Goal: Task Accomplishment & Management: Manage account settings

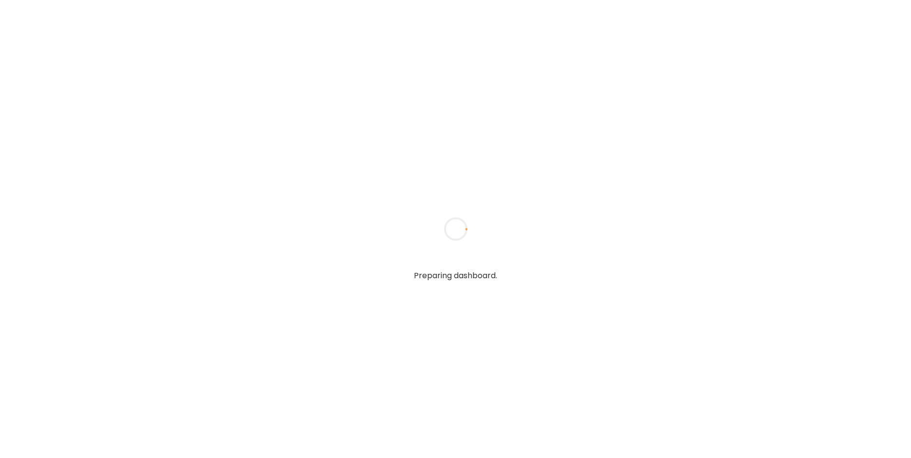
type input "**********"
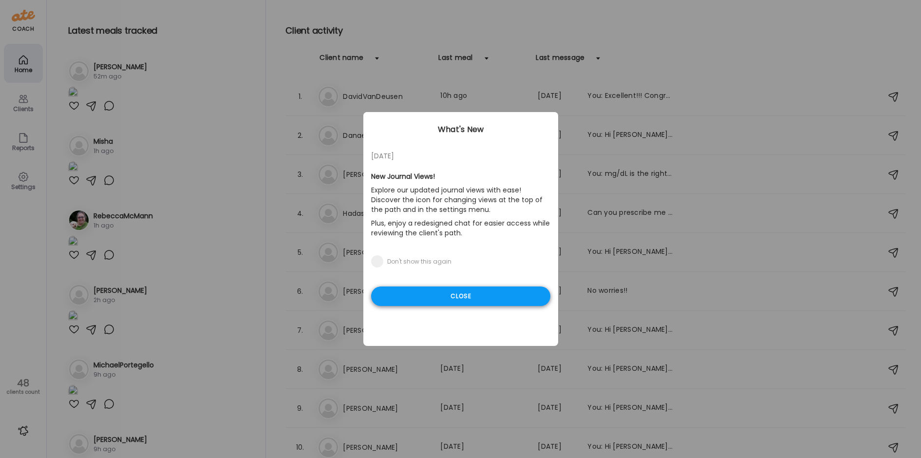
type input "**********"
click at [467, 295] on div "Close" at bounding box center [460, 295] width 179 height 19
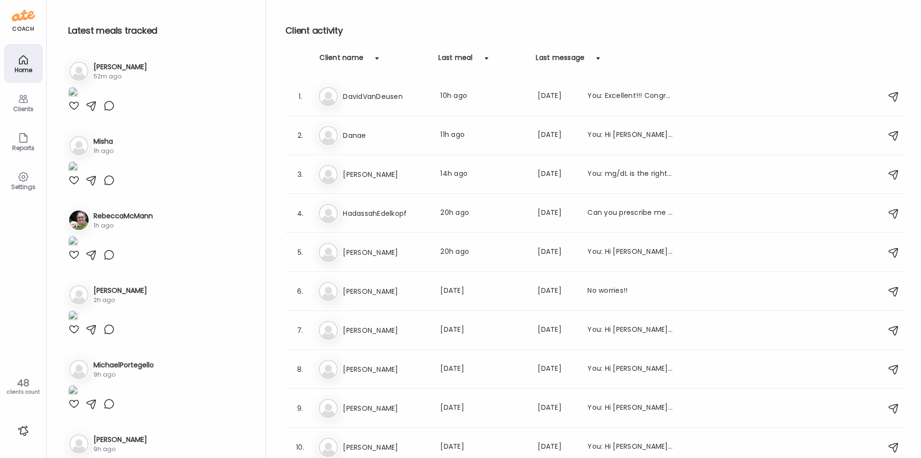
click at [78, 100] on img at bounding box center [73, 93] width 10 height 13
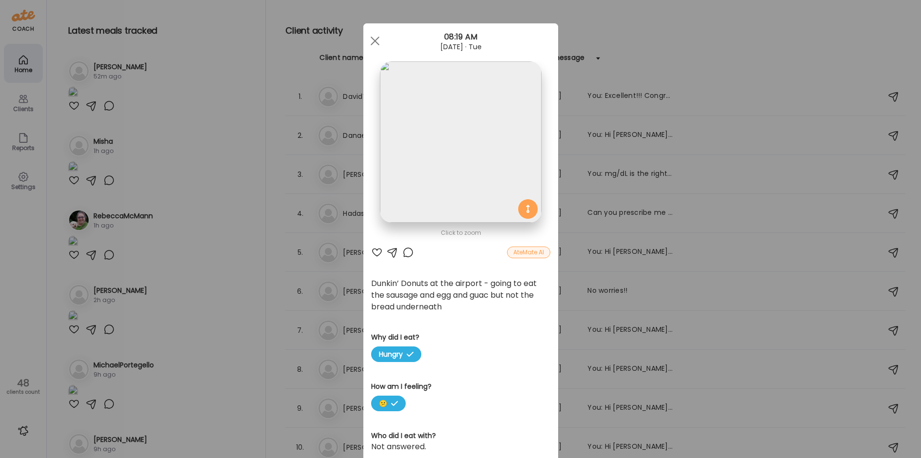
click at [210, 283] on div "Ate Coach Dashboard Wahoo! It’s official Take a moment to set up your Coach Pro…" at bounding box center [460, 229] width 921 height 458
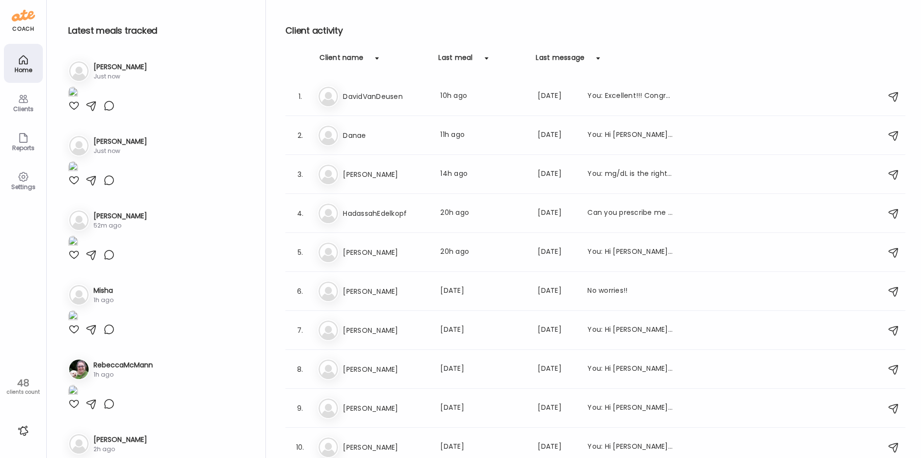
click at [74, 112] on div at bounding box center [74, 106] width 12 height 12
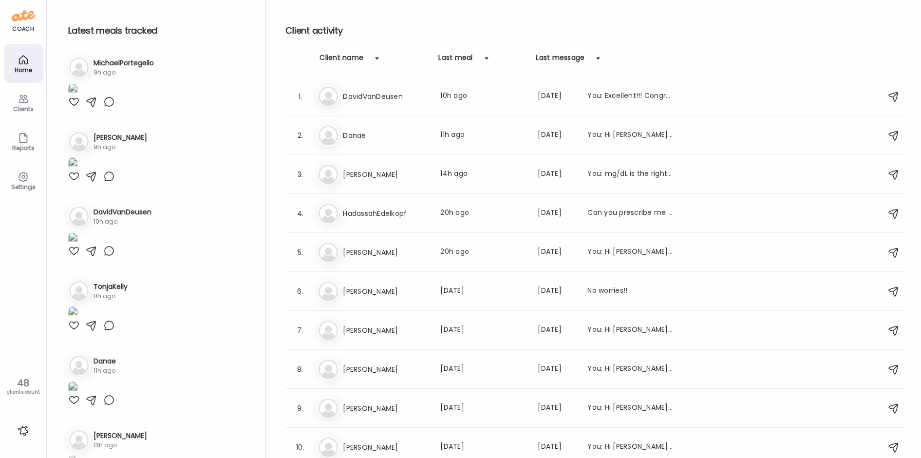
scroll to position [438, 0]
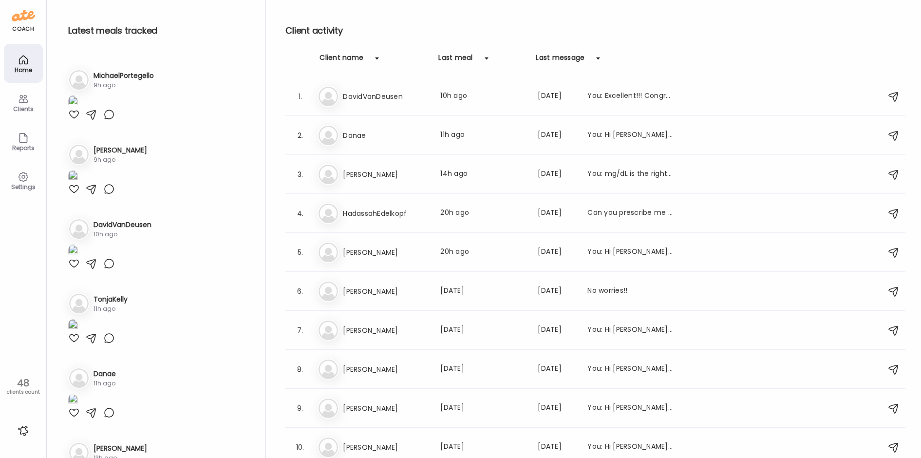
drag, startPoint x: 141, startPoint y: 214, endPoint x: 132, endPoint y: 222, distance: 12.4
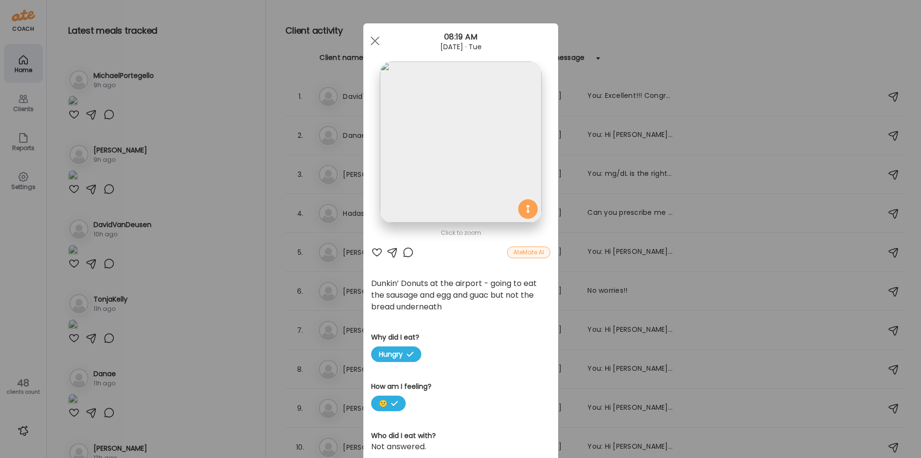
click at [406, 250] on div at bounding box center [408, 252] width 12 height 12
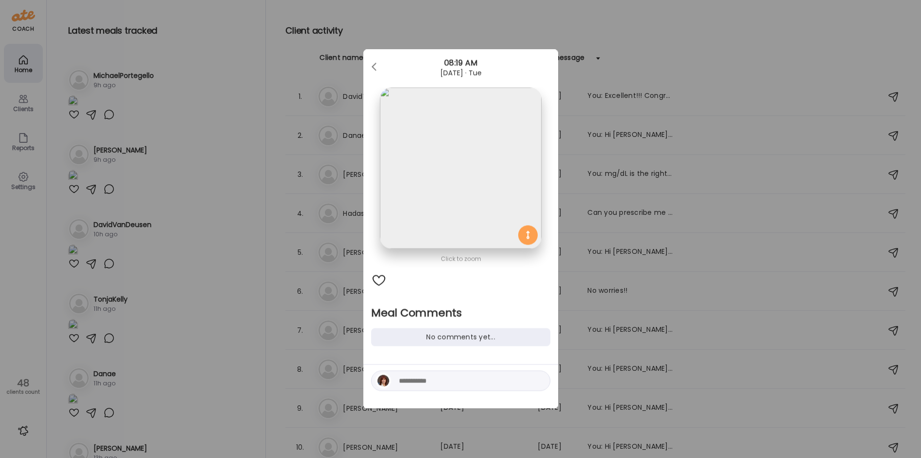
click at [411, 380] on textarea at bounding box center [465, 381] width 132 height 12
type textarea "**********"
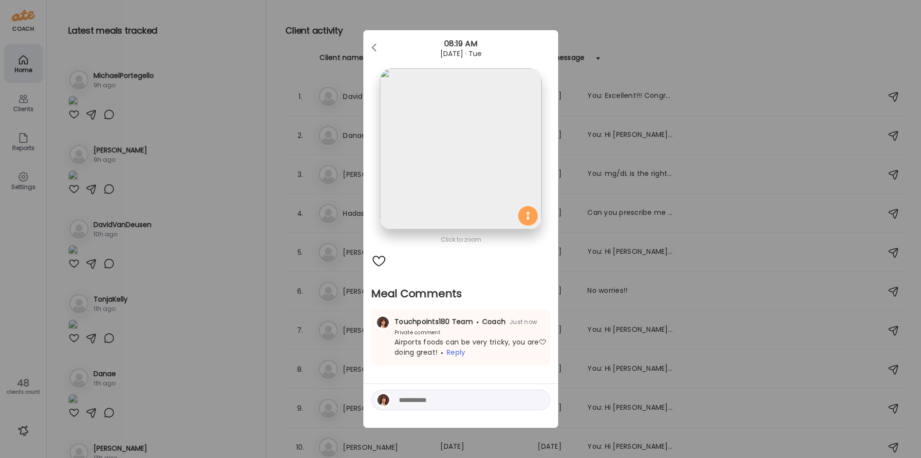
drag, startPoint x: 233, startPoint y: 334, endPoint x: 243, endPoint y: 308, distance: 27.6
click at [233, 333] on div "Ate Coach Dashboard Wahoo! It’s official Take a moment to set up your Coach Pro…" at bounding box center [460, 229] width 921 height 458
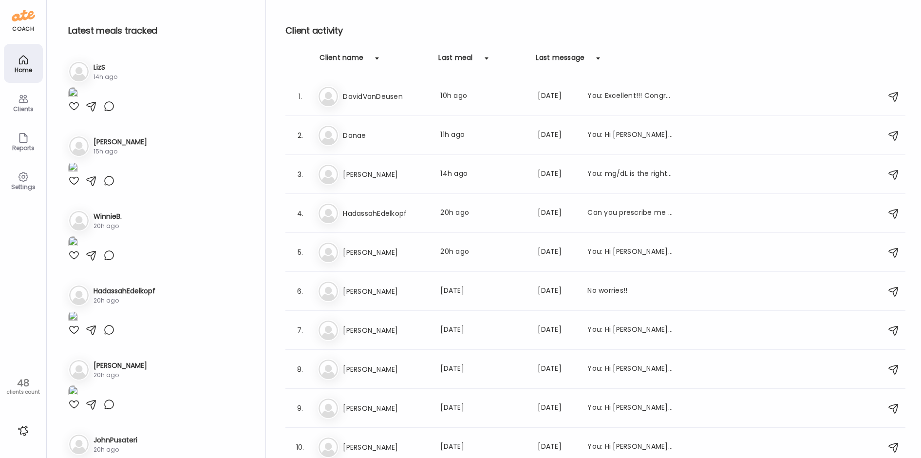
scroll to position [1364, 0]
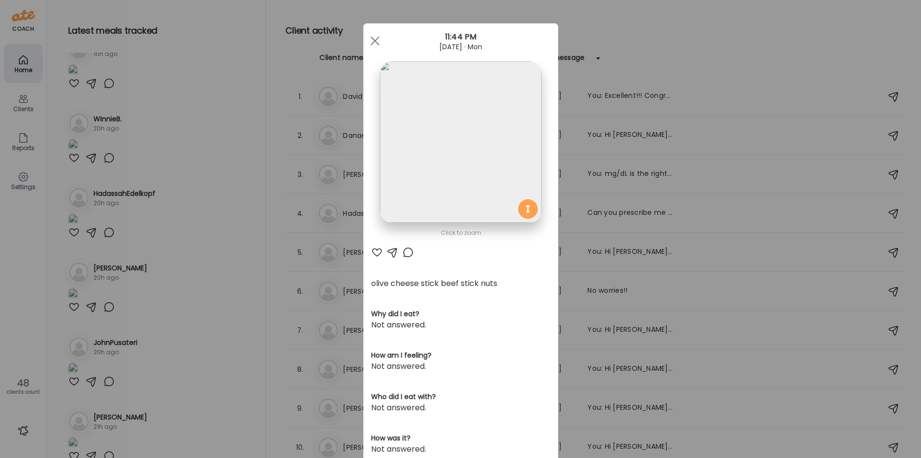
click at [446, 157] on img at bounding box center [460, 141] width 161 height 161
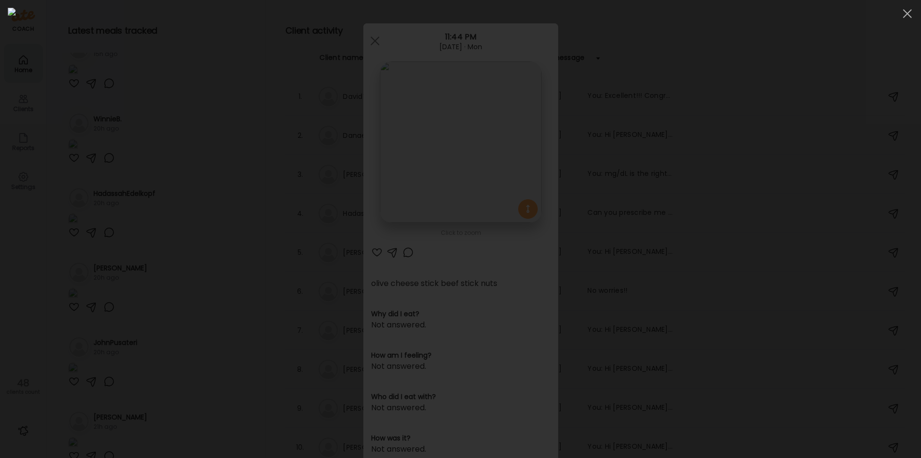
click at [171, 84] on div at bounding box center [461, 229] width 906 height 442
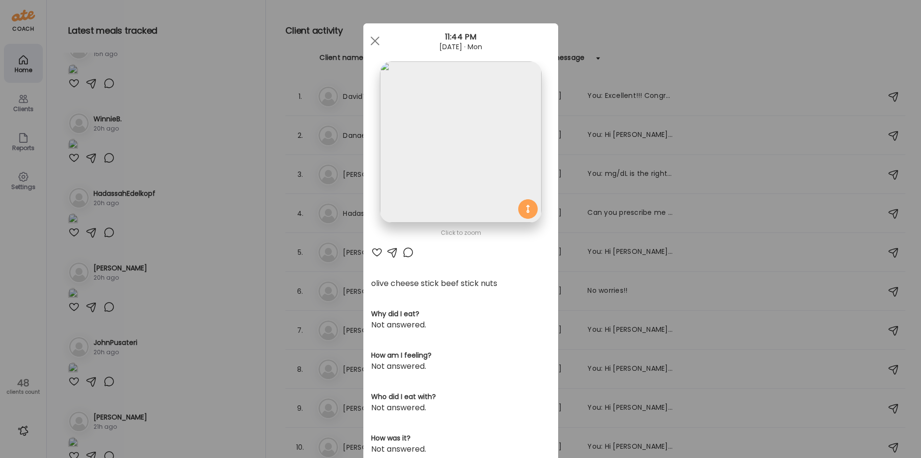
click at [402, 249] on div at bounding box center [408, 252] width 12 height 12
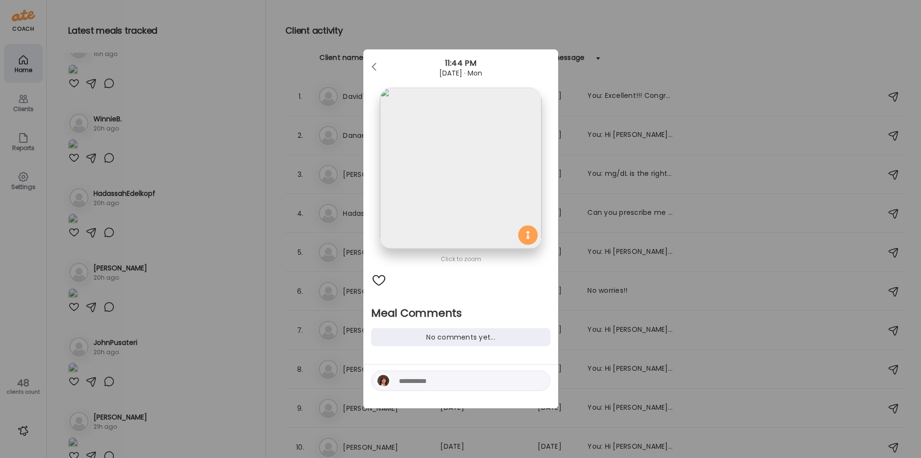
click at [425, 377] on textarea at bounding box center [465, 381] width 132 height 12
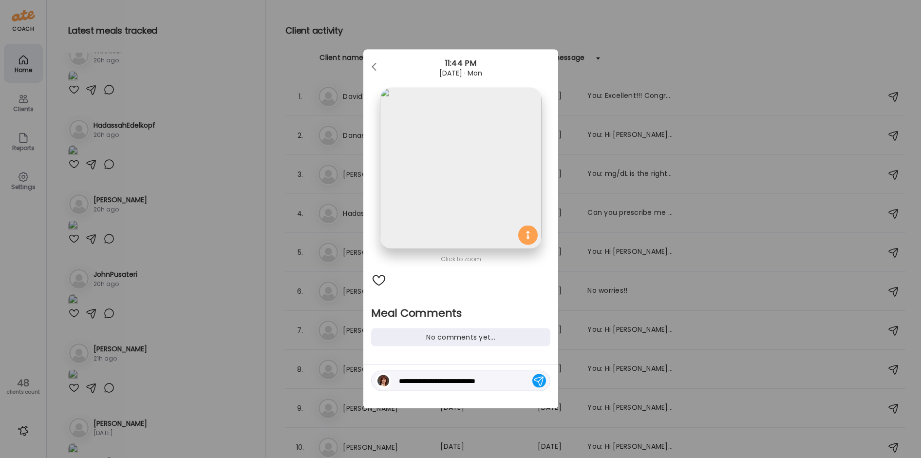
scroll to position [1598, 0]
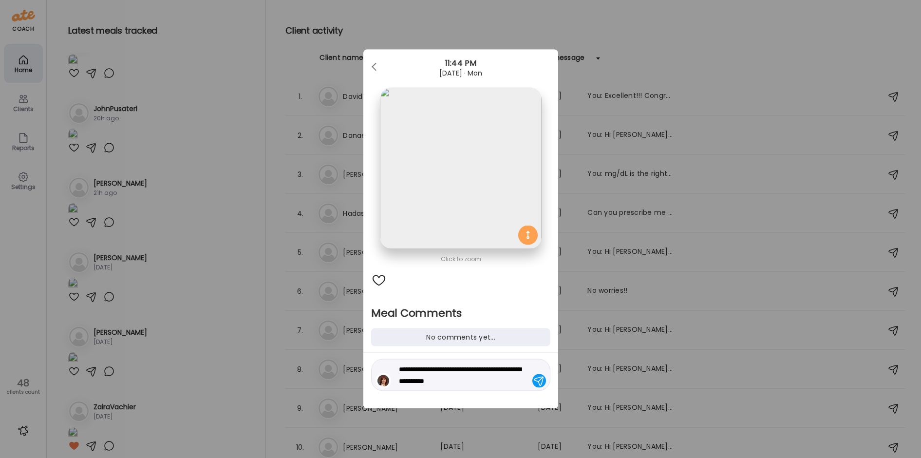
type textarea "**********"
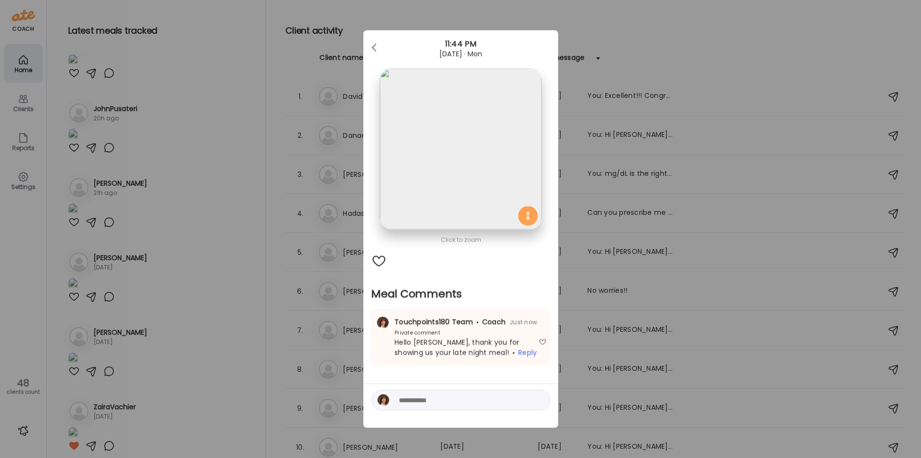
drag, startPoint x: 236, startPoint y: 328, endPoint x: 236, endPoint y: 318, distance: 10.7
click at [236, 328] on div "Ate Coach Dashboard Wahoo! It’s official Take a moment to set up your Coach Pro…" at bounding box center [460, 229] width 921 height 458
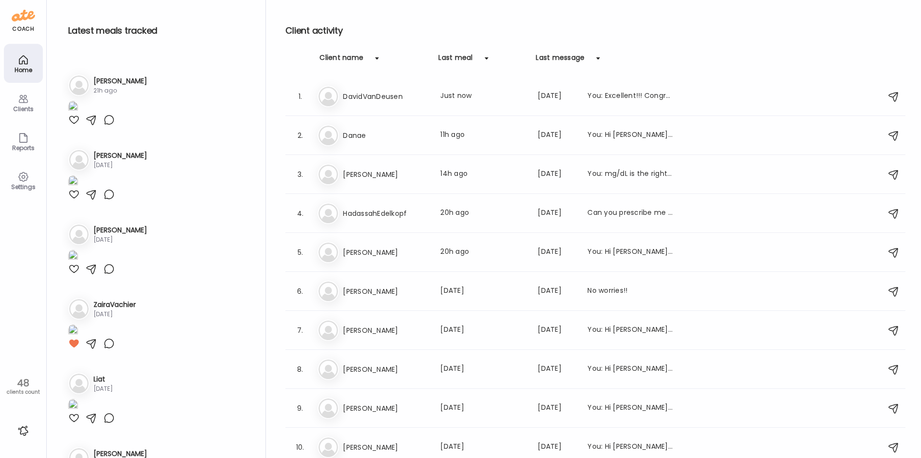
scroll to position [1695, 0]
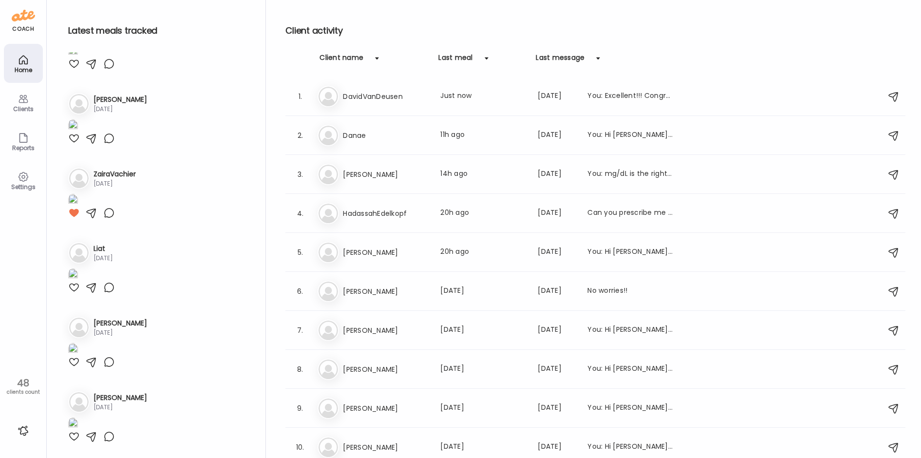
scroll to position [2328, 0]
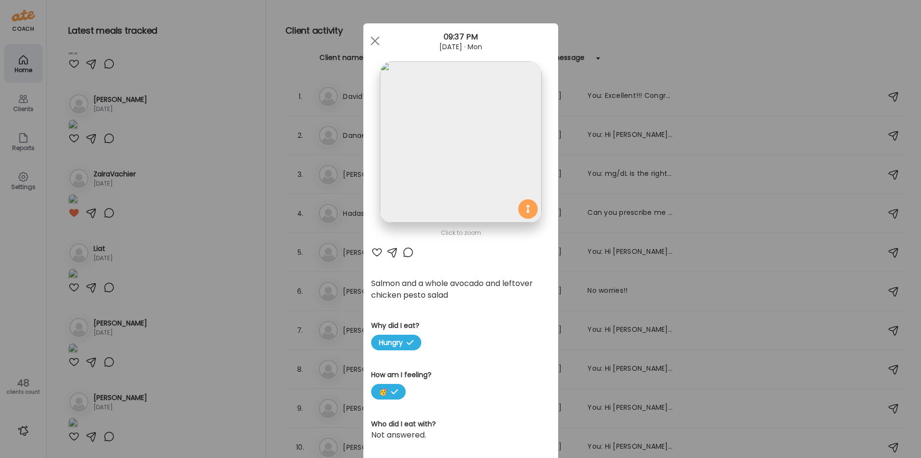
click at [434, 166] on img at bounding box center [460, 141] width 161 height 161
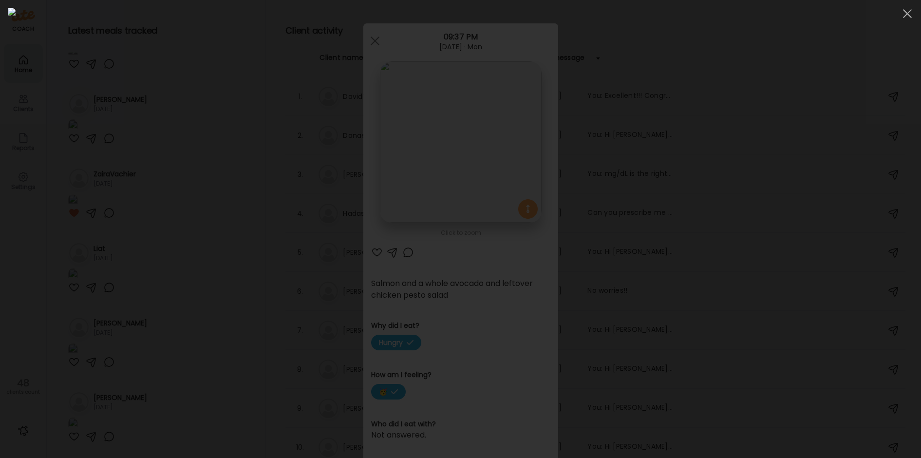
click at [434, 166] on img at bounding box center [461, 229] width 906 height 442
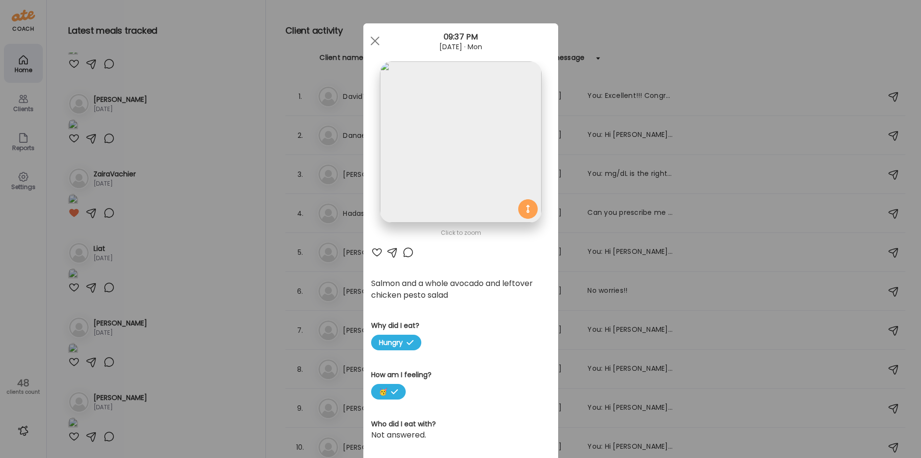
click at [375, 251] on div at bounding box center [377, 252] width 12 height 12
click at [406, 250] on div at bounding box center [408, 252] width 12 height 12
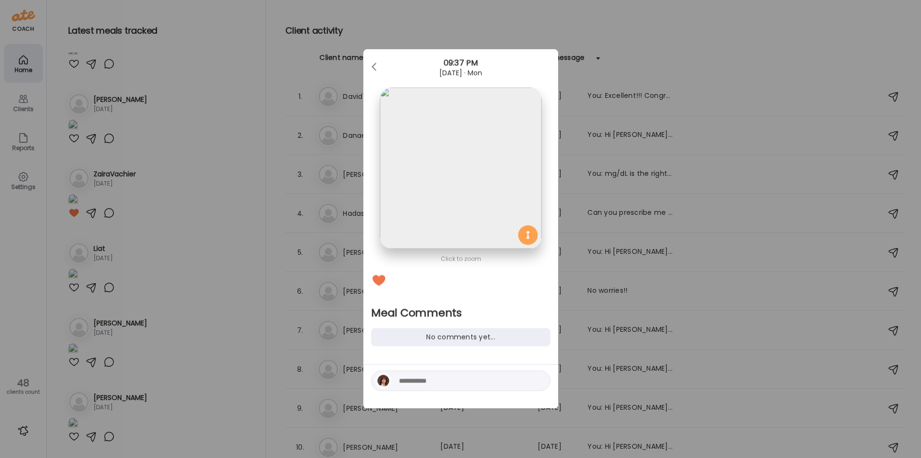
click at [420, 382] on textarea at bounding box center [465, 381] width 132 height 12
type textarea "**********"
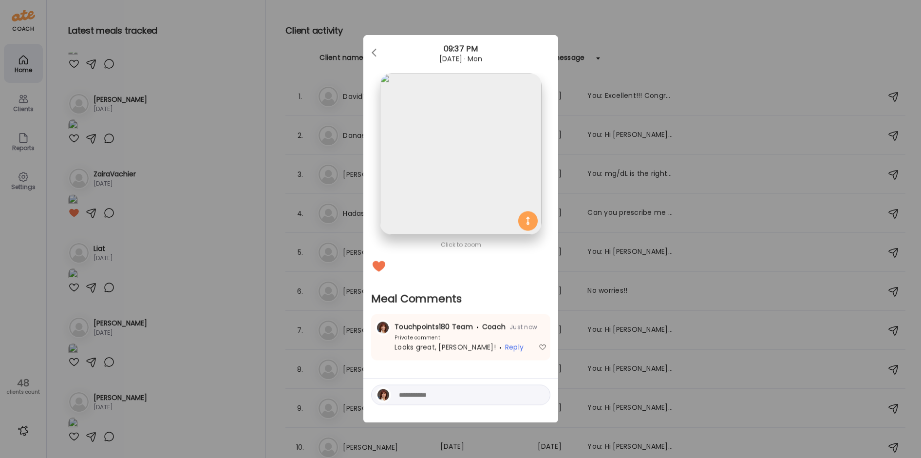
click at [152, 306] on div "Ate Coach Dashboard Wahoo! It’s official Take a moment to set up your Coach Pro…" at bounding box center [460, 229] width 921 height 458
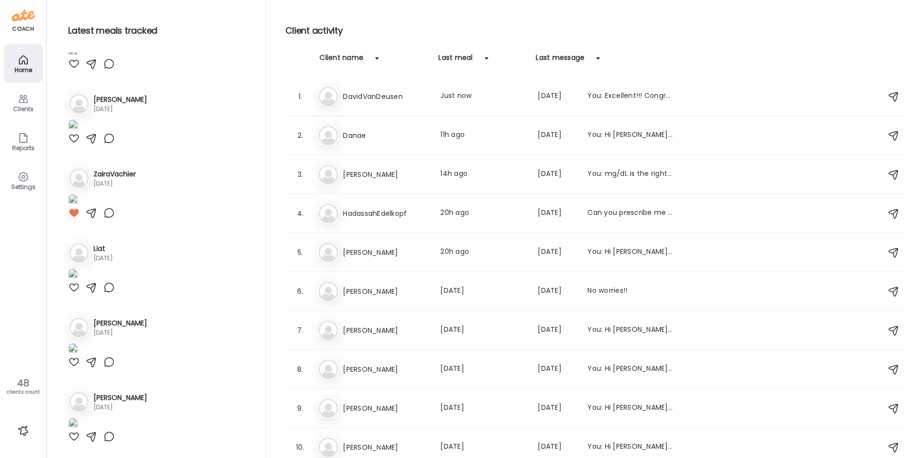
scroll to position [2523, 0]
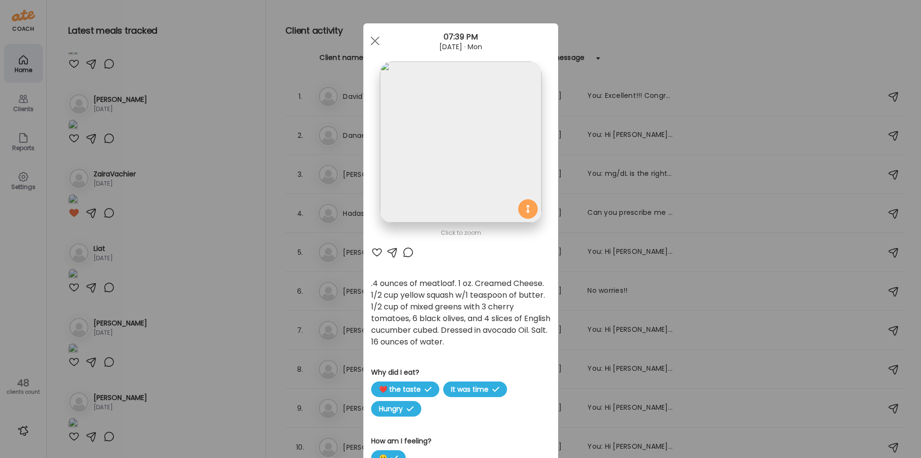
click at [448, 157] on img at bounding box center [460, 141] width 161 height 161
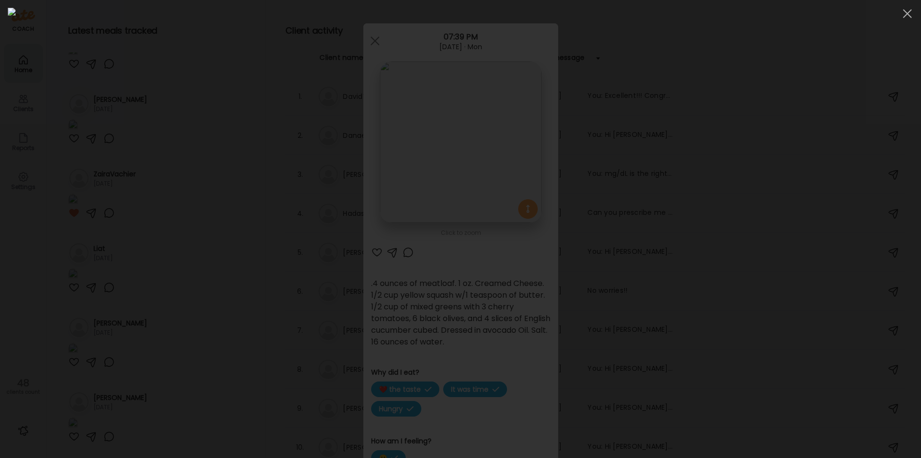
click at [448, 157] on img at bounding box center [461, 229] width 906 height 442
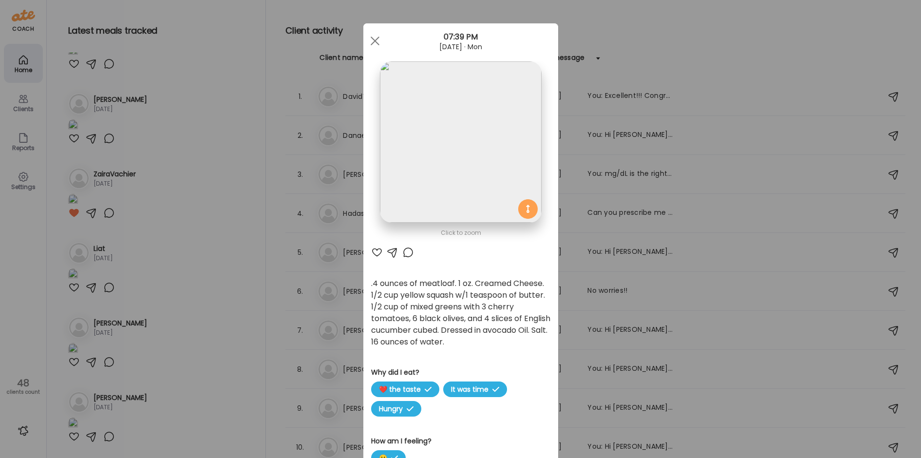
click at [404, 255] on div at bounding box center [408, 252] width 12 height 12
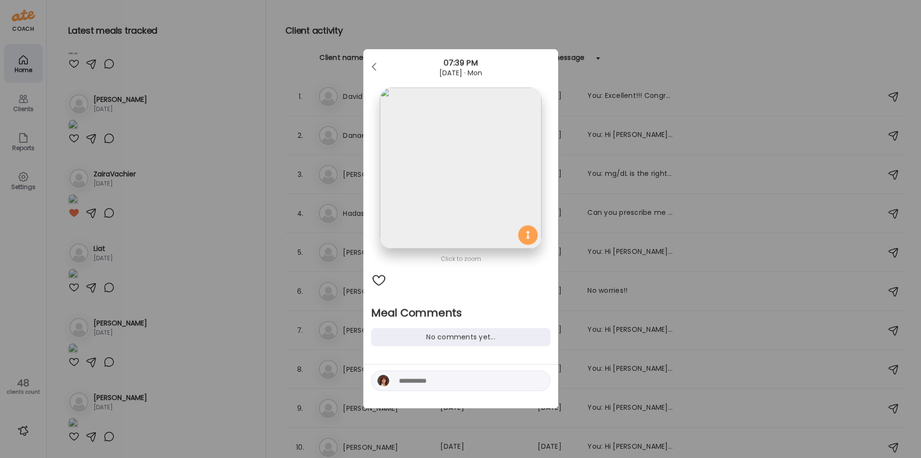
click at [412, 382] on textarea at bounding box center [465, 381] width 132 height 12
type textarea "**********"
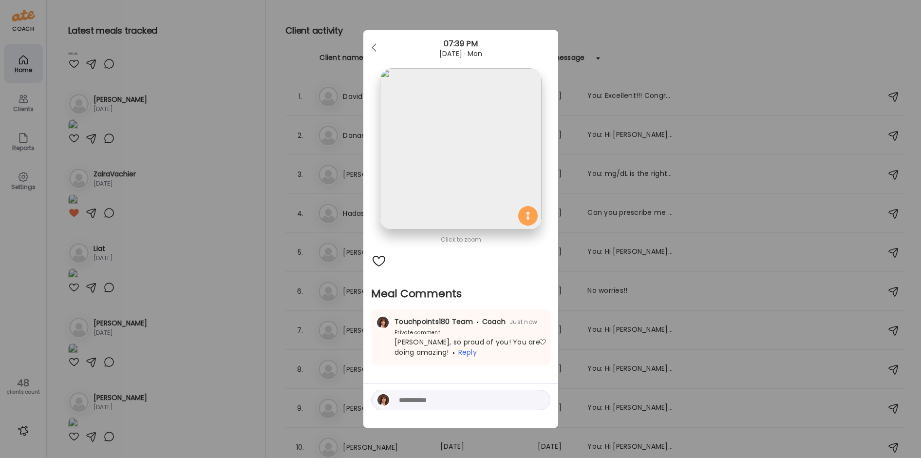
click at [211, 369] on div "Ate Coach Dashboard Wahoo! It’s official Take a moment to set up your Coach Pro…" at bounding box center [460, 229] width 921 height 458
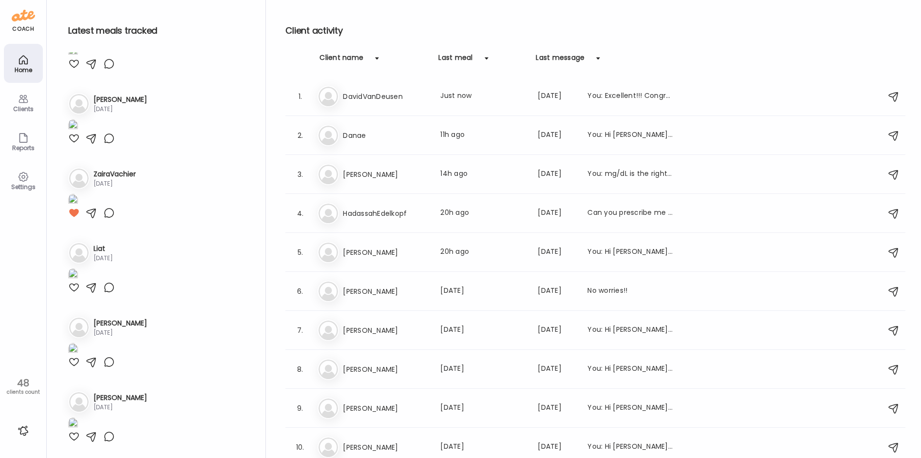
scroll to position [3205, 0]
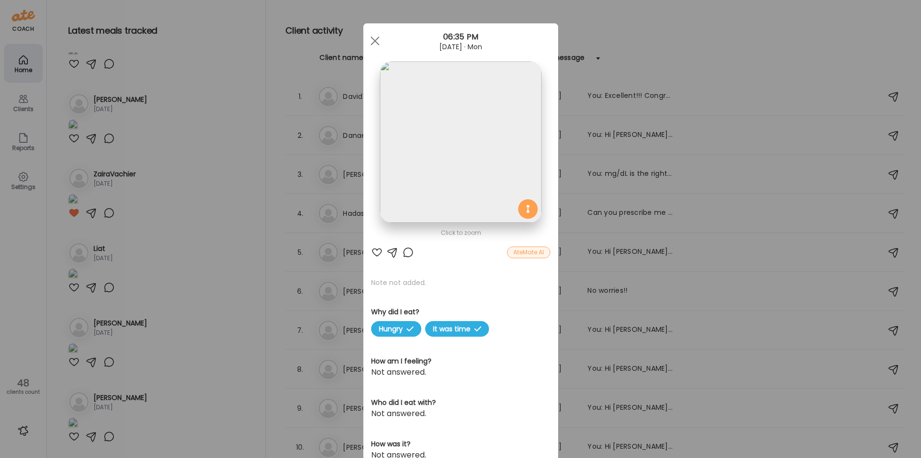
click at [473, 131] on img at bounding box center [460, 141] width 161 height 161
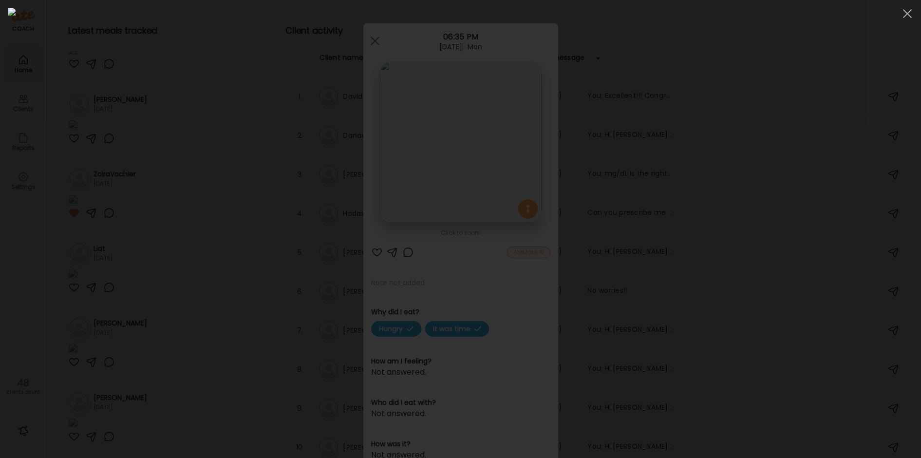
click at [219, 113] on div at bounding box center [461, 229] width 906 height 442
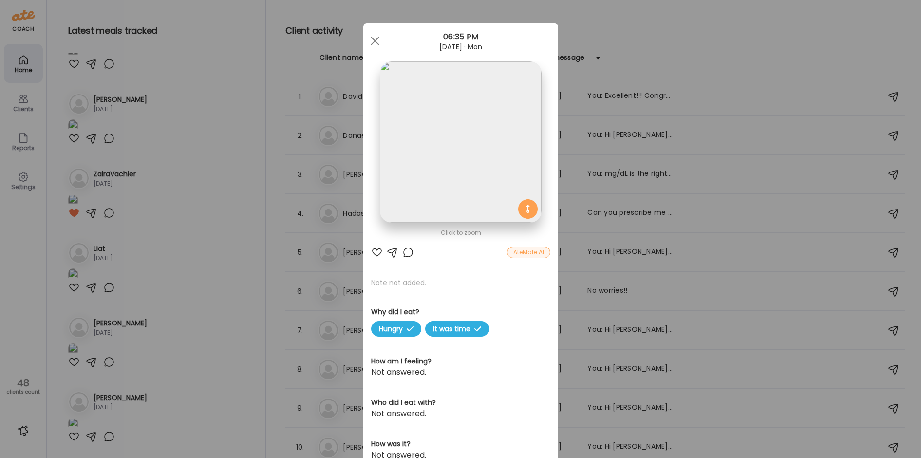
click at [219, 113] on div "Ate Coach Dashboard Wahoo! It’s official Take a moment to set up your Coach Pro…" at bounding box center [460, 229] width 921 height 458
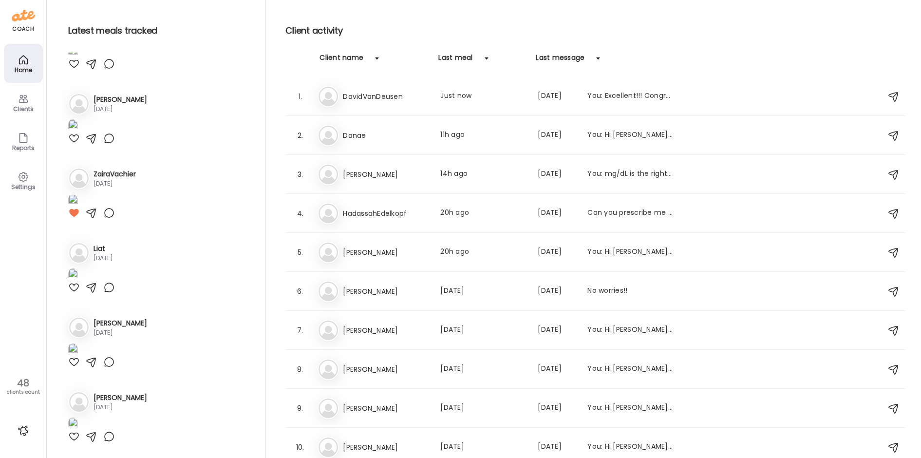
scroll to position [3449, 0]
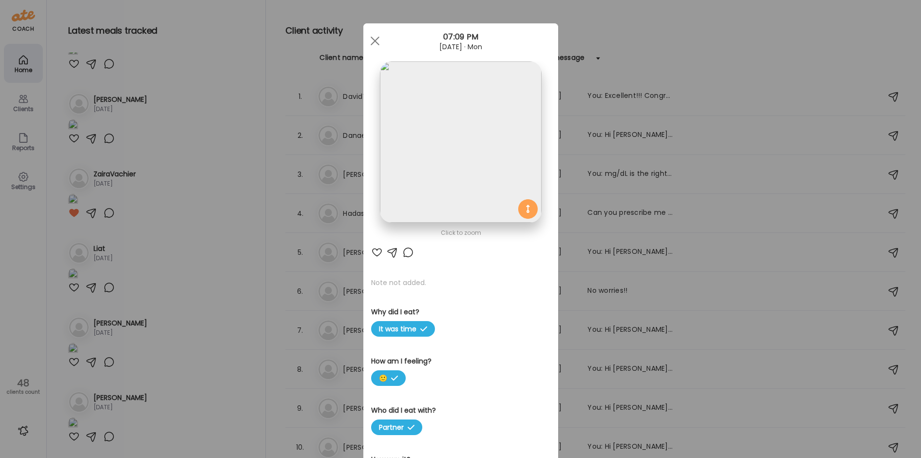
drag, startPoint x: 206, startPoint y: 97, endPoint x: 204, endPoint y: 102, distance: 5.7
click at [207, 97] on div "Ate Coach Dashboard Wahoo! It’s official Take a moment to set up your Coach Pro…" at bounding box center [460, 229] width 921 height 458
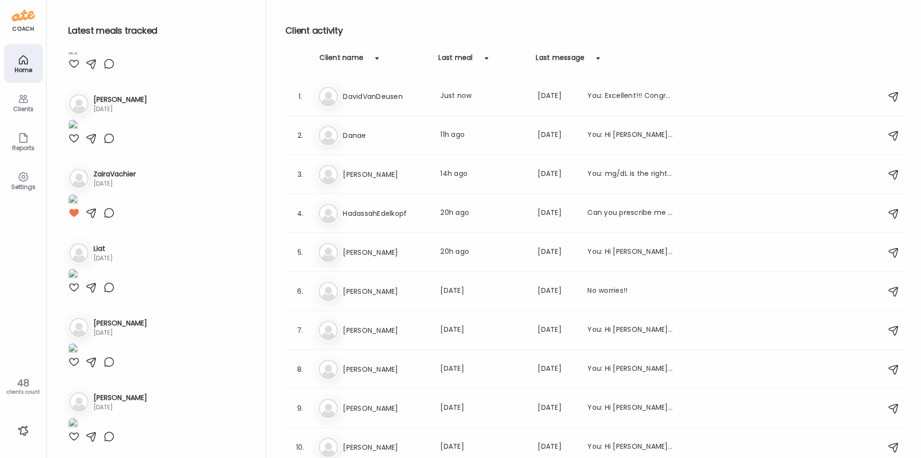
scroll to position [3692, 0]
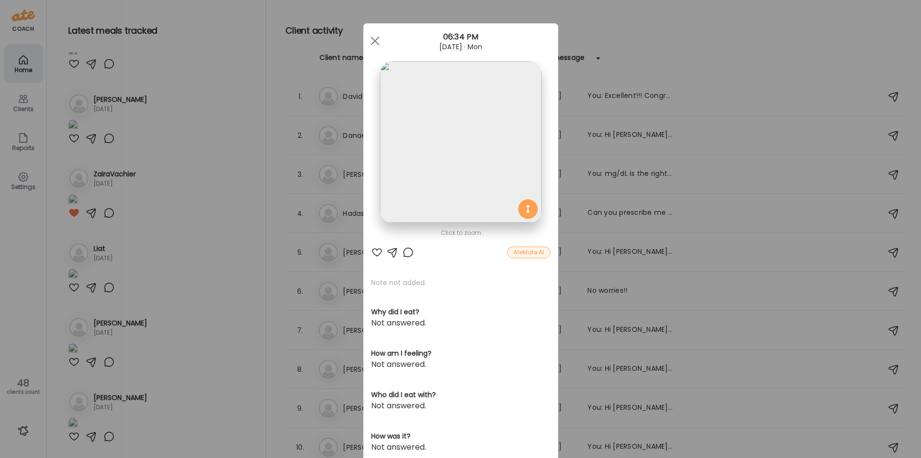
click at [241, 104] on div "Ate Coach Dashboard Wahoo! It’s official Take a moment to set up your Coach Pro…" at bounding box center [460, 229] width 921 height 458
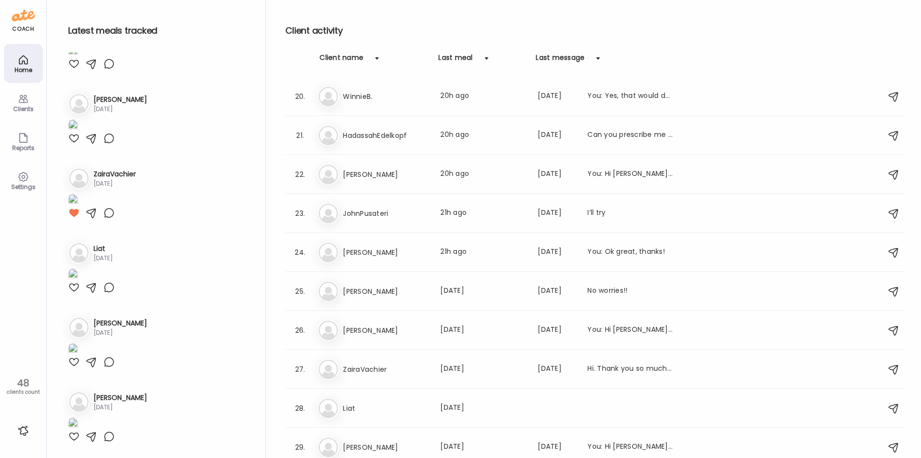
scroll to position [3887, 0]
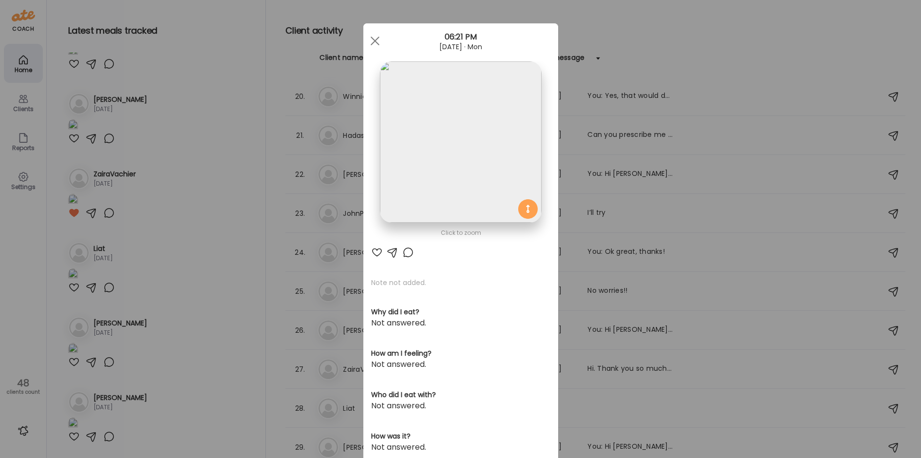
click at [431, 140] on img at bounding box center [460, 141] width 161 height 161
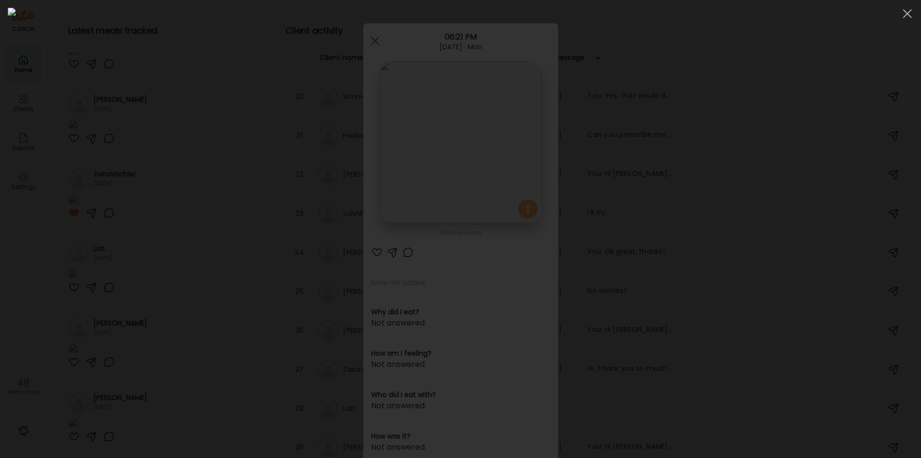
click at [154, 149] on div at bounding box center [461, 229] width 906 height 442
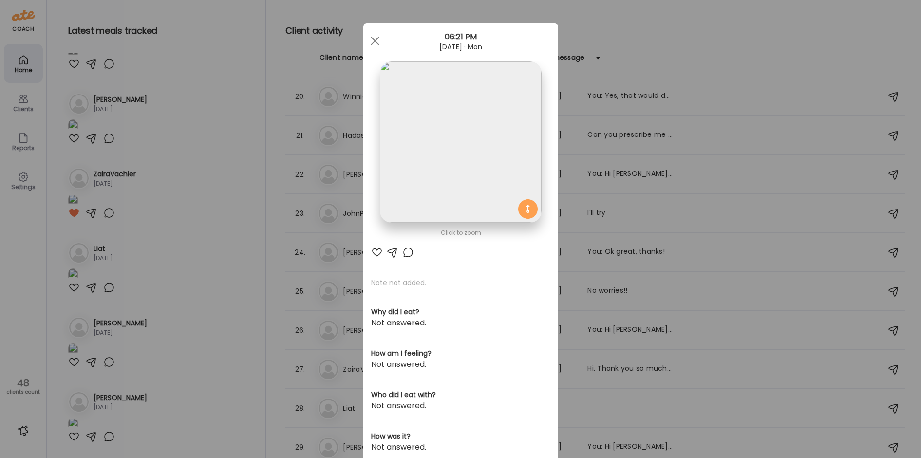
click at [205, 158] on div "Ate Coach Dashboard Wahoo! It’s official Take a moment to set up your Coach Pro…" at bounding box center [460, 229] width 921 height 458
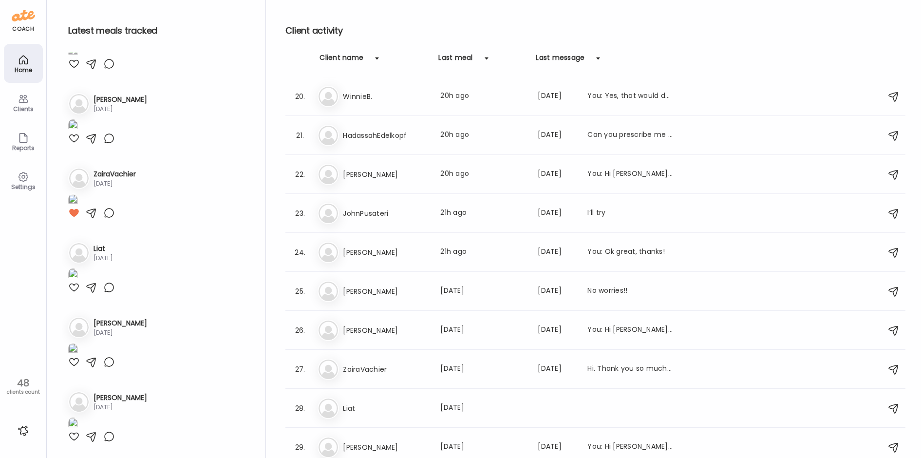
scroll to position [4082, 0]
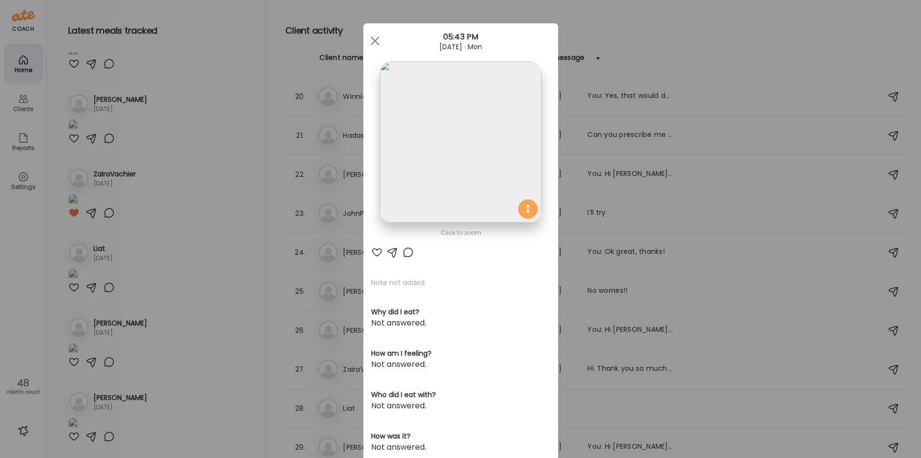
click at [432, 146] on img at bounding box center [460, 141] width 161 height 161
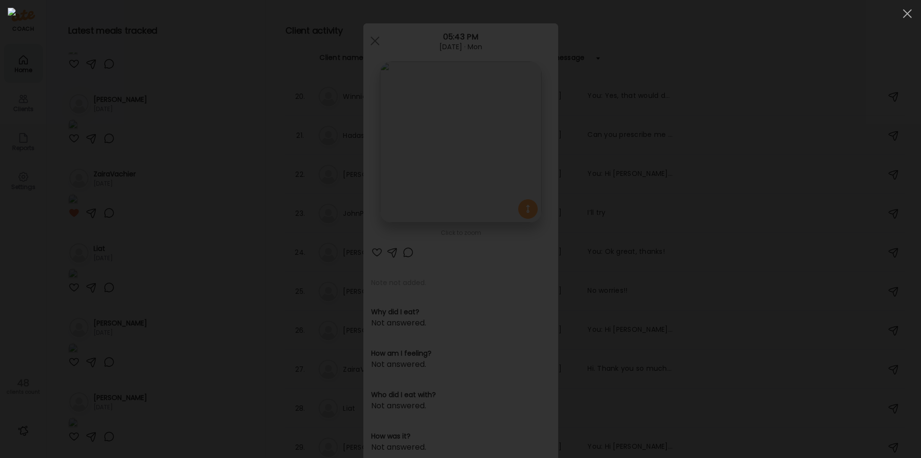
click at [172, 165] on div at bounding box center [461, 229] width 906 height 442
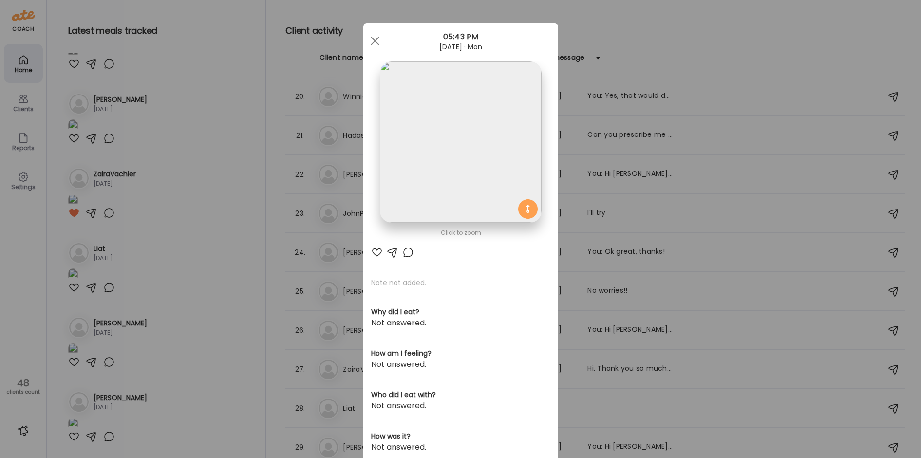
click at [475, 158] on img at bounding box center [460, 141] width 161 height 161
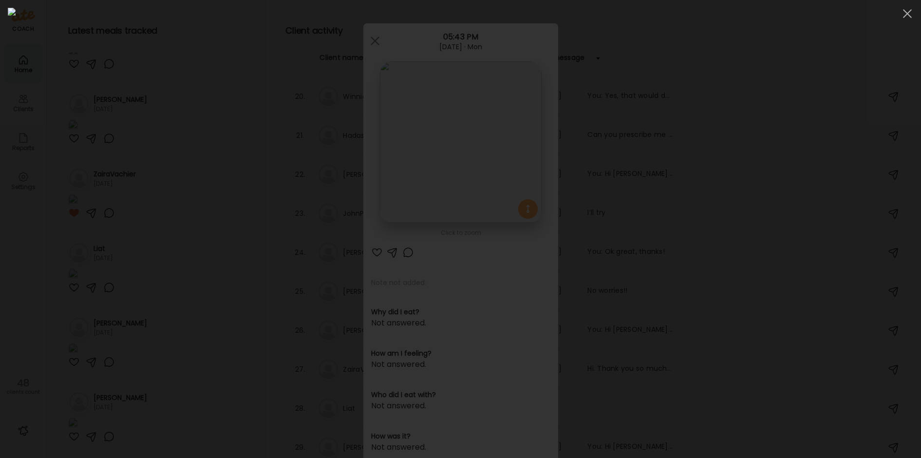
click at [202, 174] on div at bounding box center [461, 229] width 906 height 442
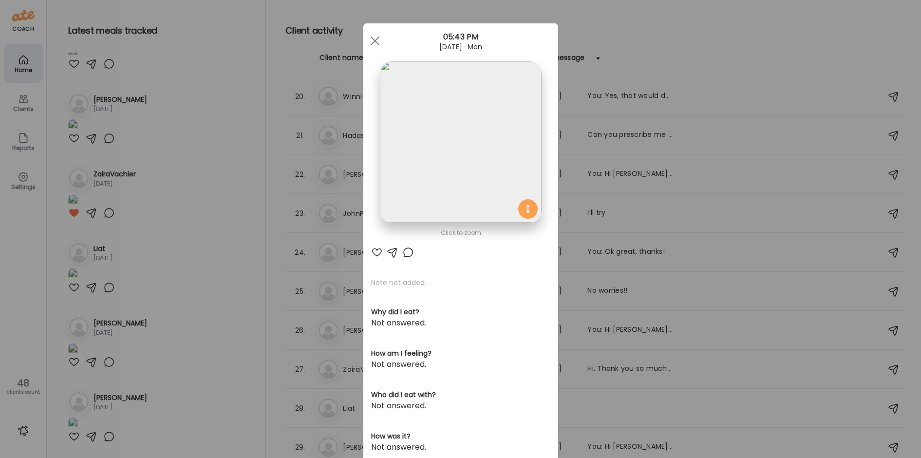
click at [202, 174] on div "Ate Coach Dashboard Wahoo! It’s official Take a moment to set up your Coach Pro…" at bounding box center [460, 229] width 921 height 458
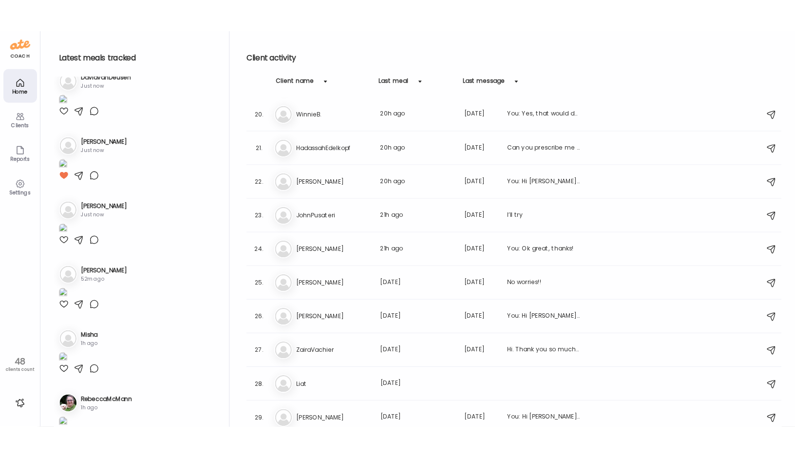
scroll to position [0, 0]
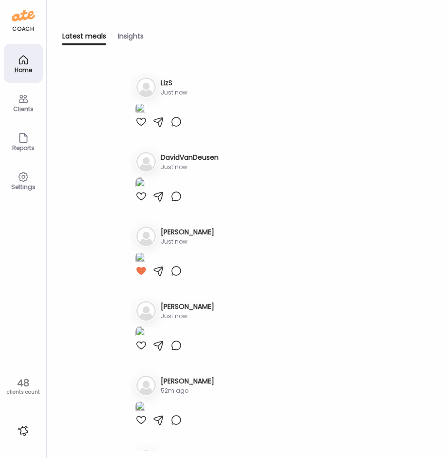
click at [446, 12] on html "Customize your cookie preferences We respect your right to privacy. You can cho…" at bounding box center [223, 6] width 446 height 12
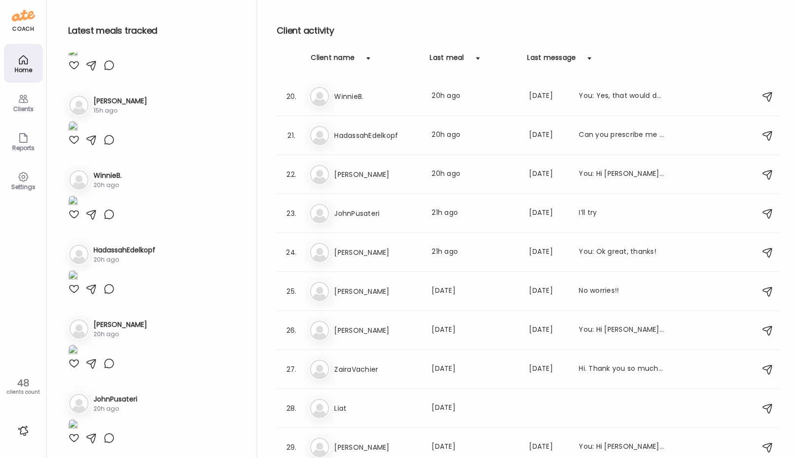
scroll to position [1315, 0]
